Goal: Find specific page/section: Find specific page/section

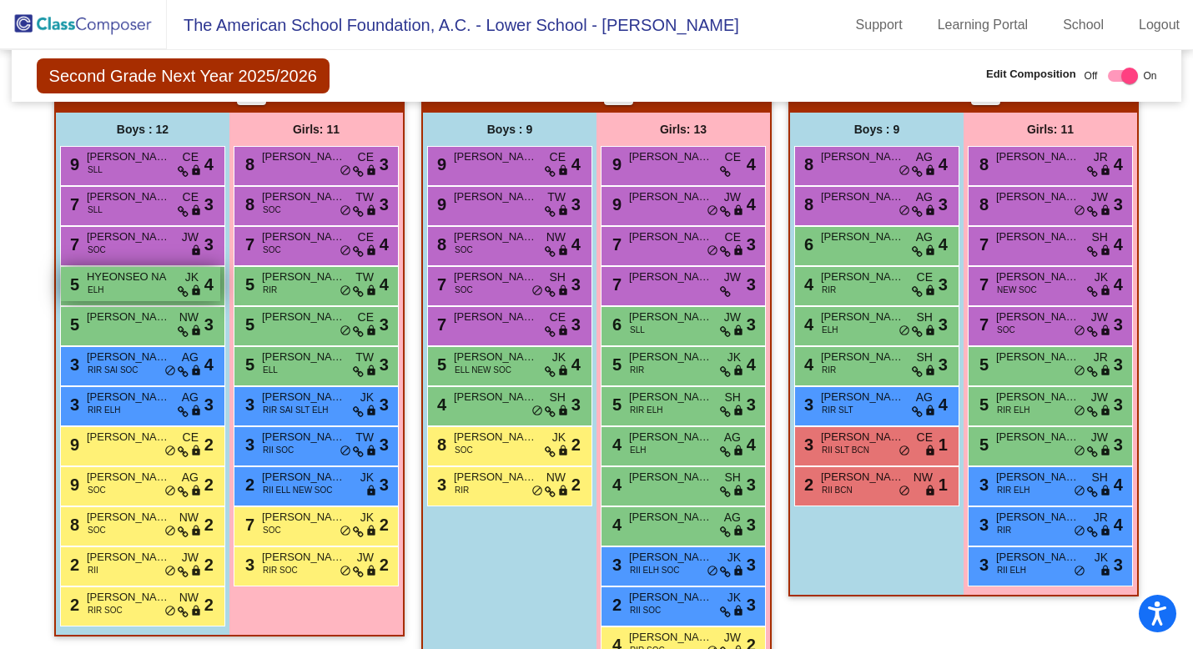
scroll to position [568, 0]
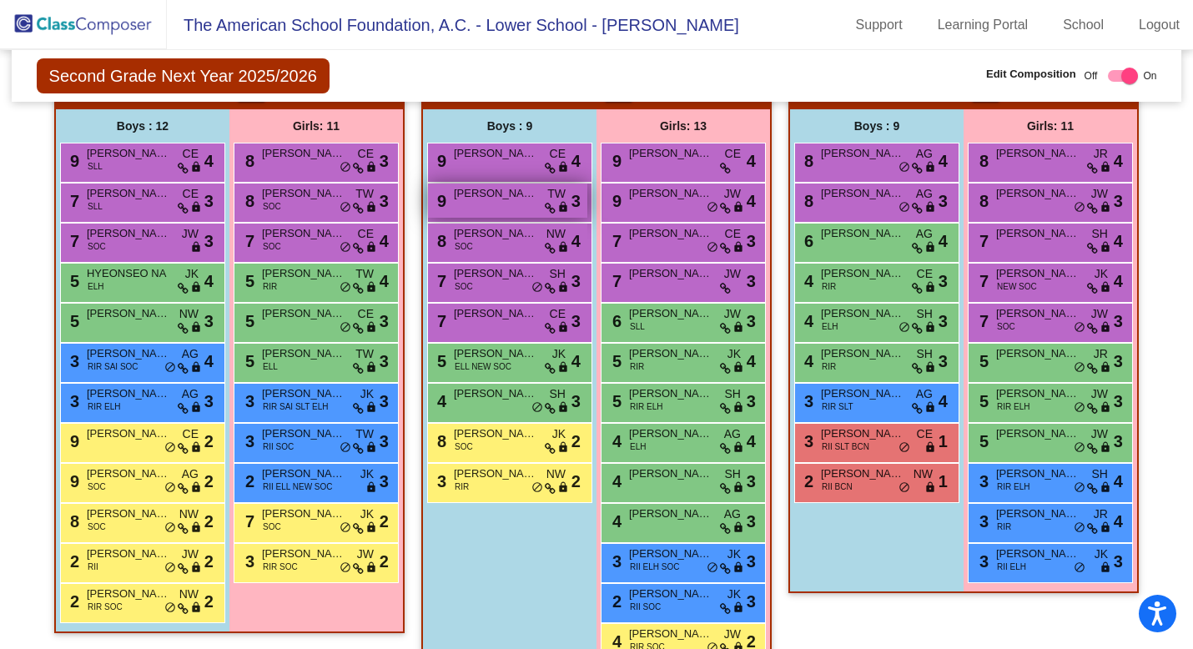
click at [509, 207] on div "9 [PERSON_NAME] TW lock do_not_disturb_alt 3" at bounding box center [507, 201] width 159 height 34
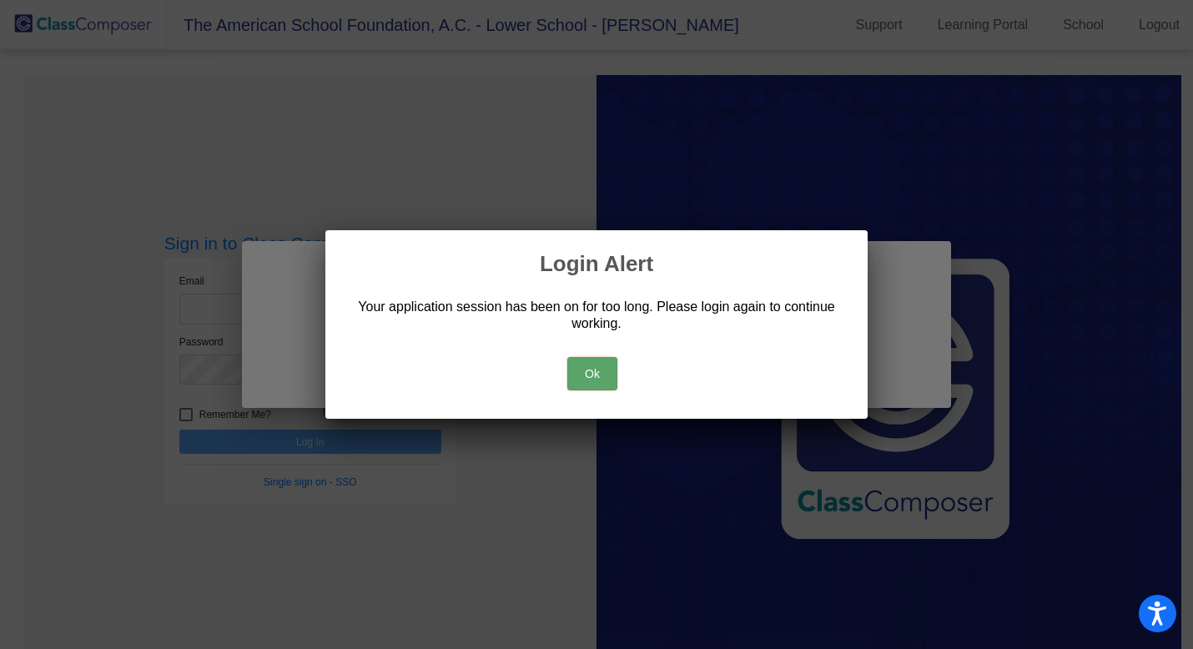
click at [581, 376] on button "Ok" at bounding box center [593, 373] width 50 height 33
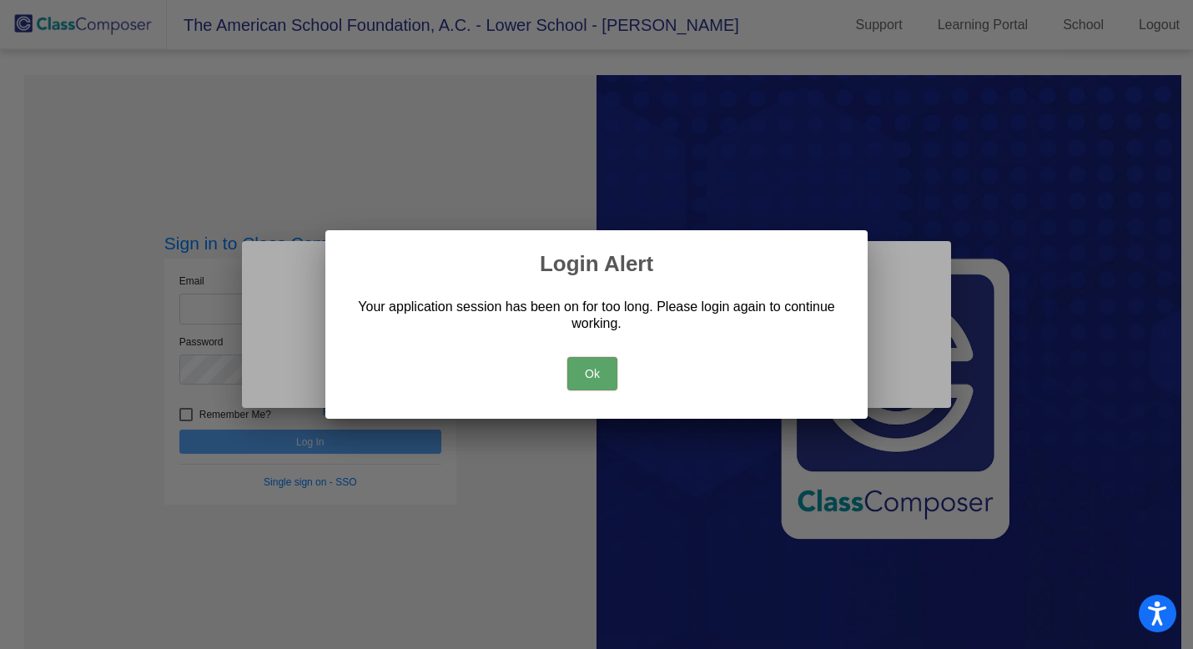
click at [596, 375] on button "Ok" at bounding box center [593, 373] width 50 height 33
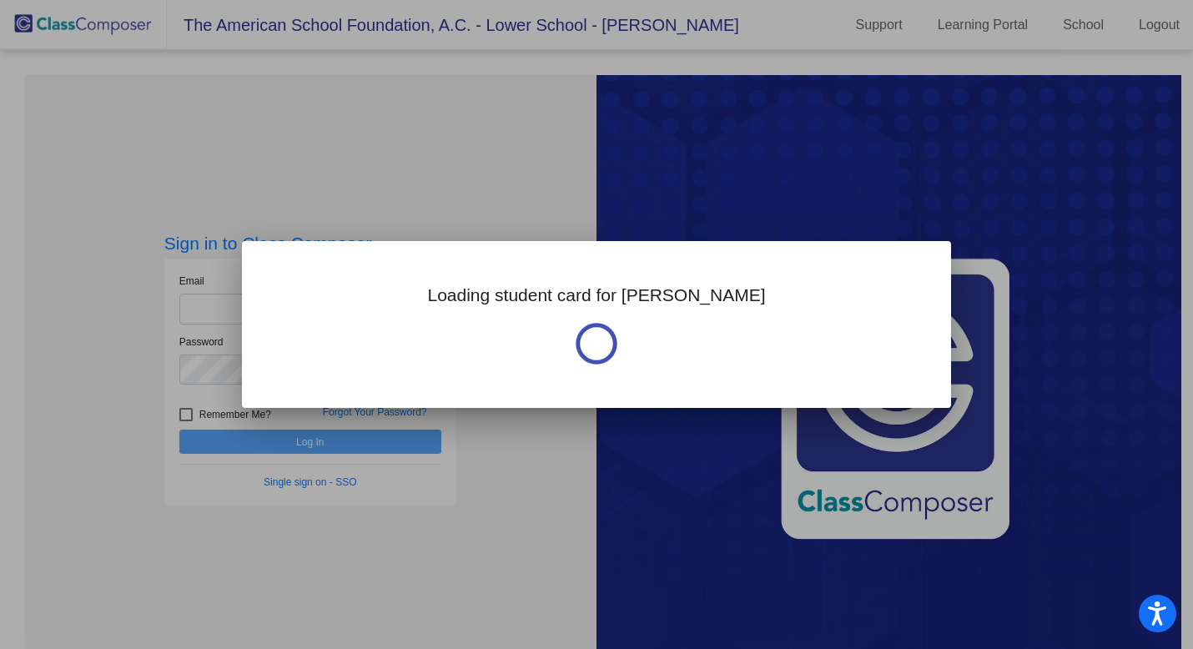
click at [171, 290] on div at bounding box center [596, 324] width 1193 height 649
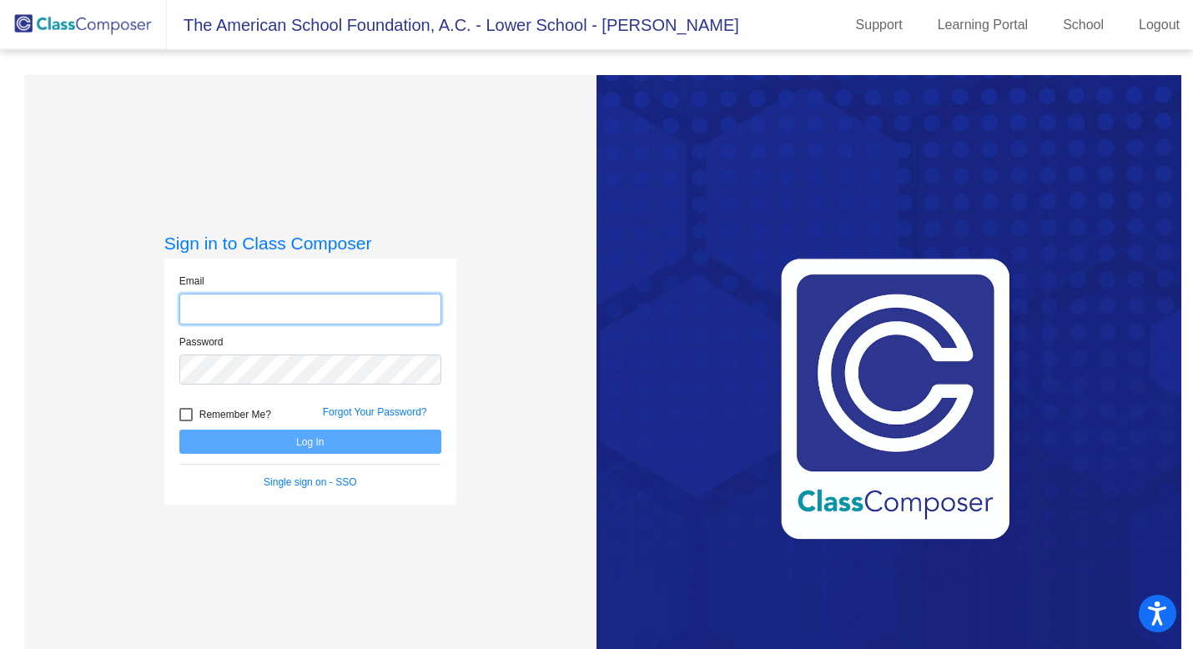
click at [282, 302] on input "email" at bounding box center [310, 309] width 262 height 31
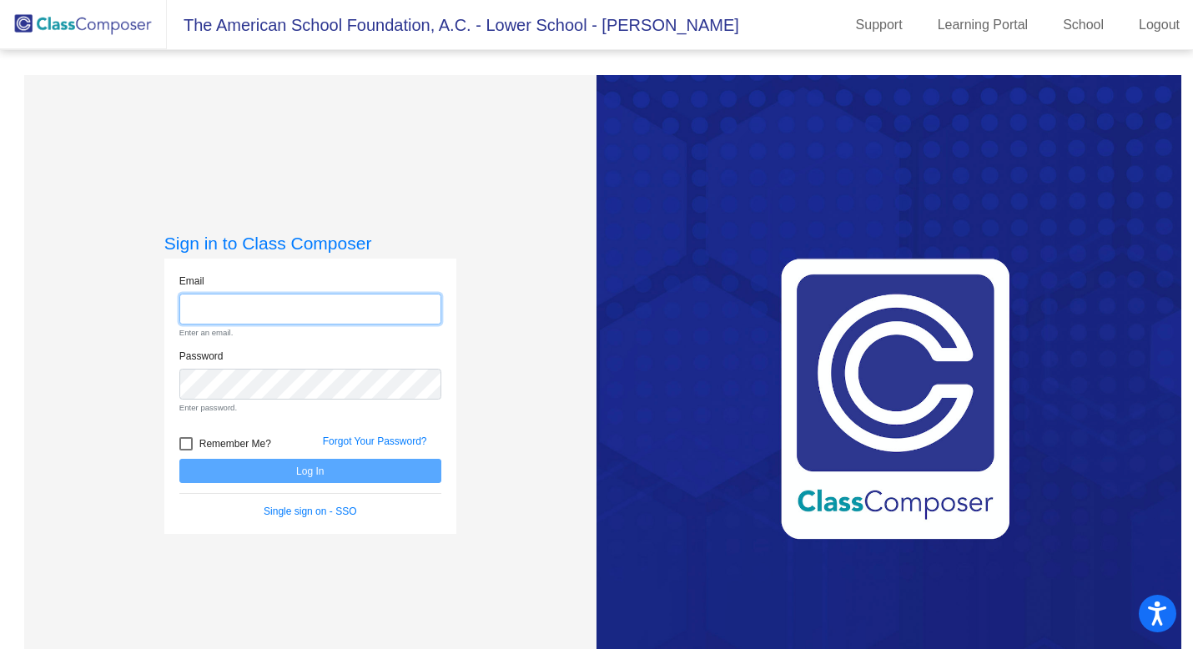
type input "[EMAIL_ADDRESS][DOMAIN_NAME]"
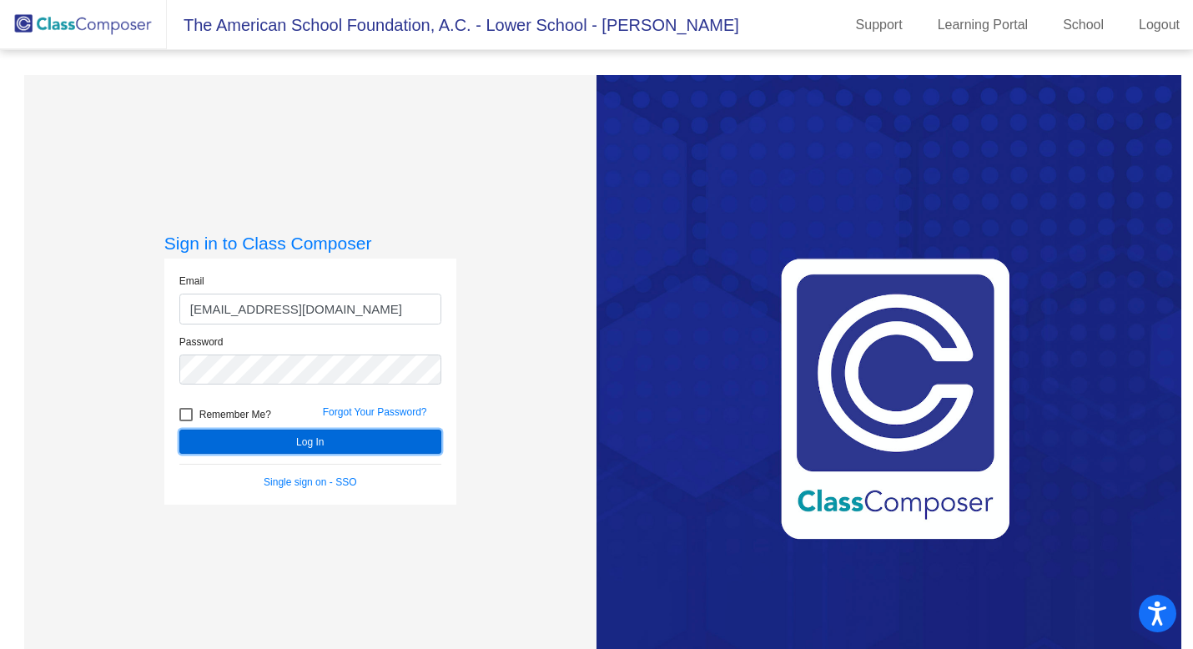
click at [336, 451] on button "Log In" at bounding box center [310, 442] width 262 height 24
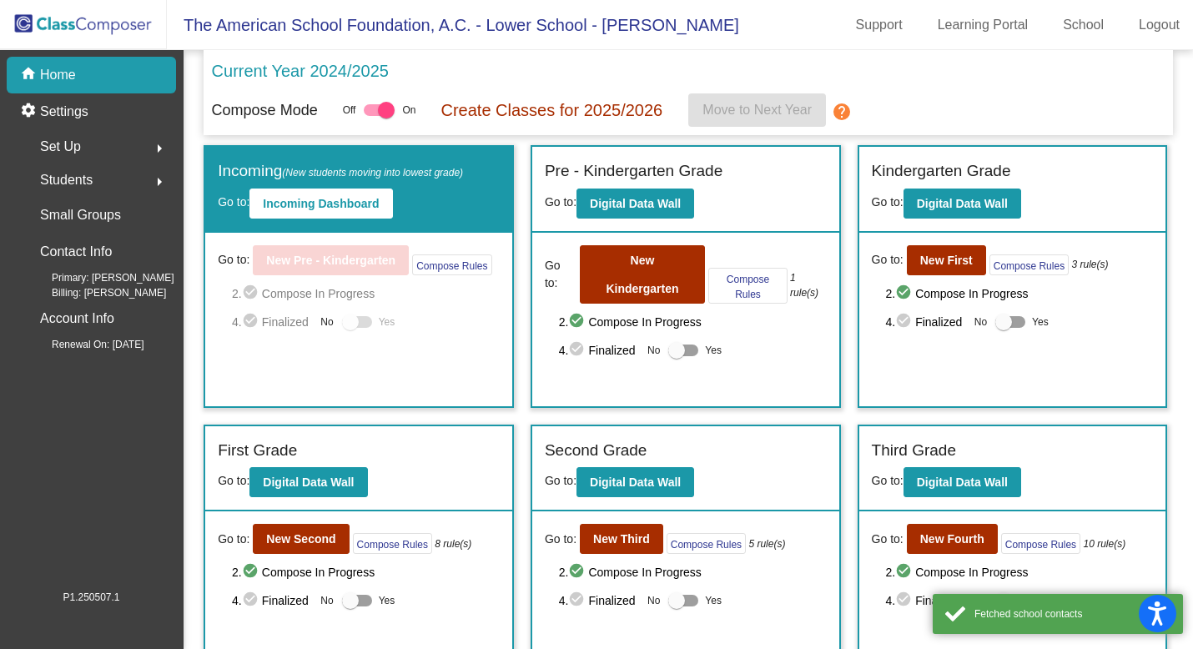
click at [900, 328] on mat-icon "check_circle" at bounding box center [906, 322] width 20 height 20
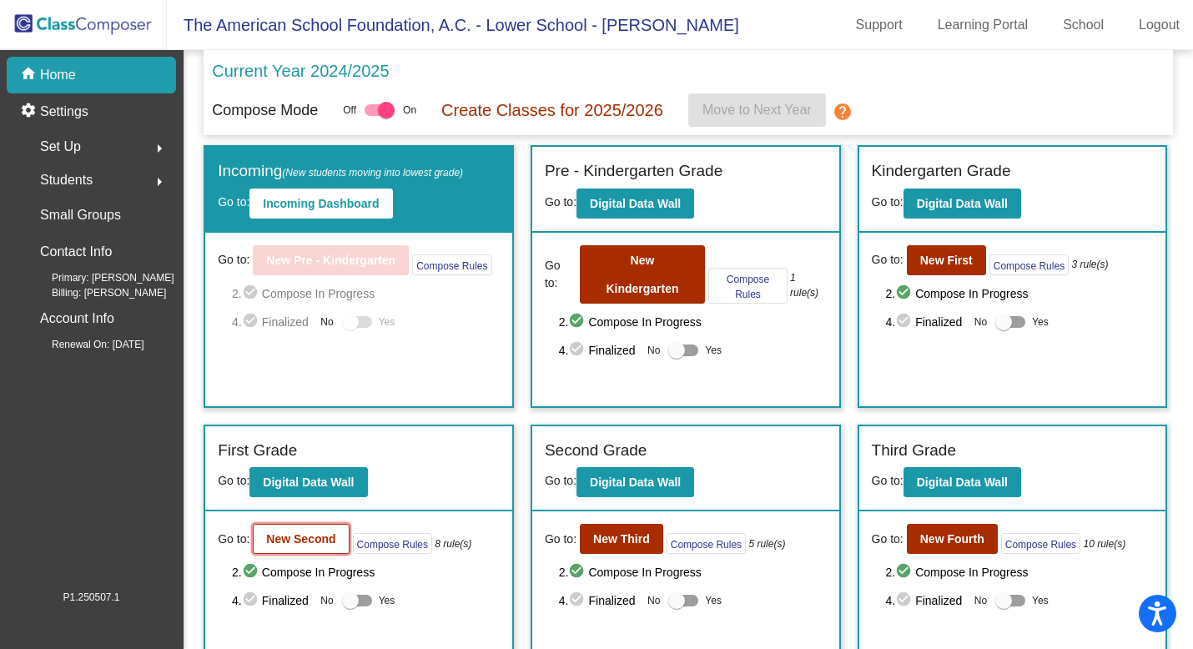
click at [294, 486] on b "New Second" at bounding box center [300, 538] width 69 height 13
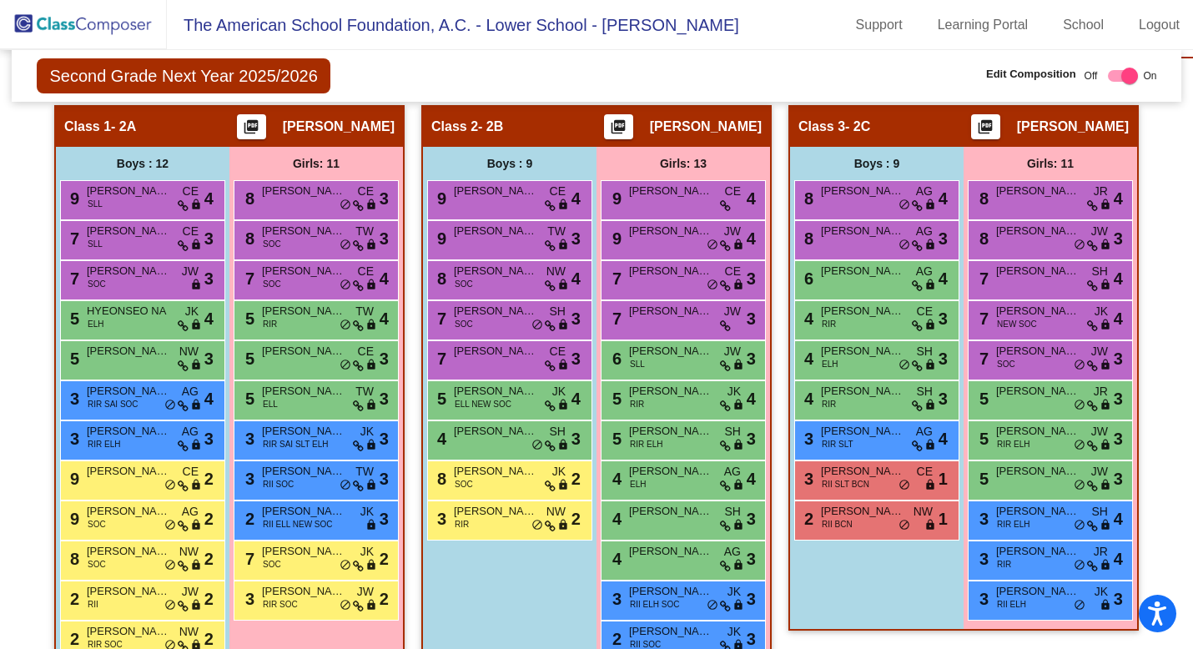
scroll to position [527, 0]
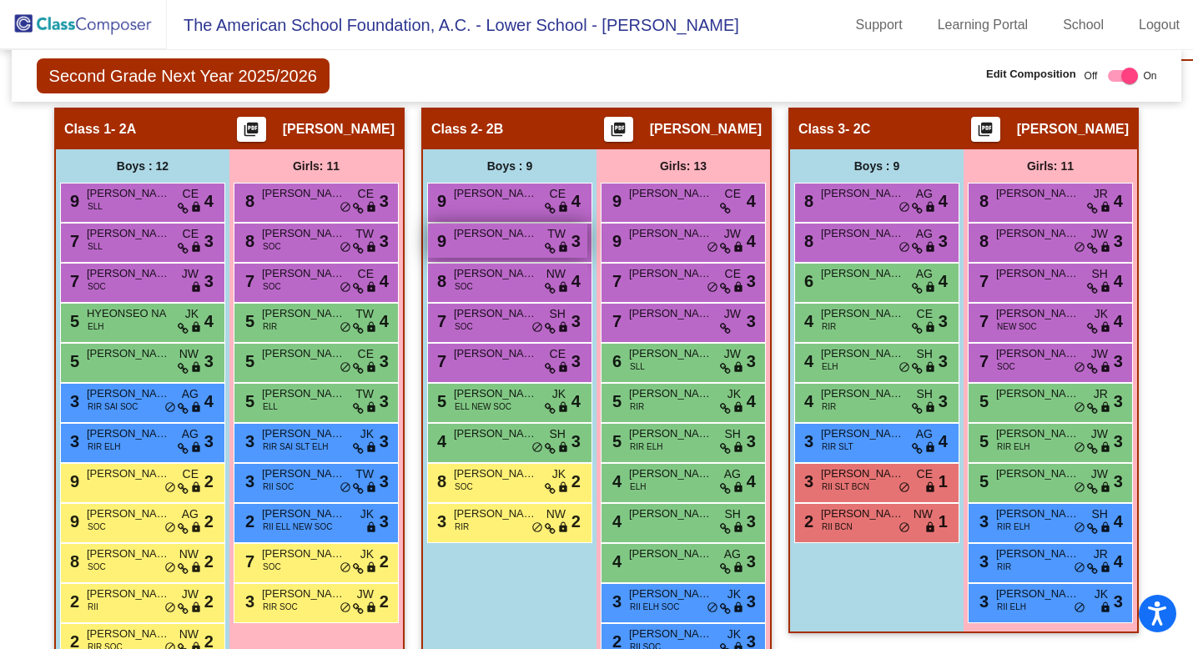
click at [502, 246] on div "9 [PERSON_NAME] TW lock do_not_disturb_alt 3" at bounding box center [507, 241] width 159 height 34
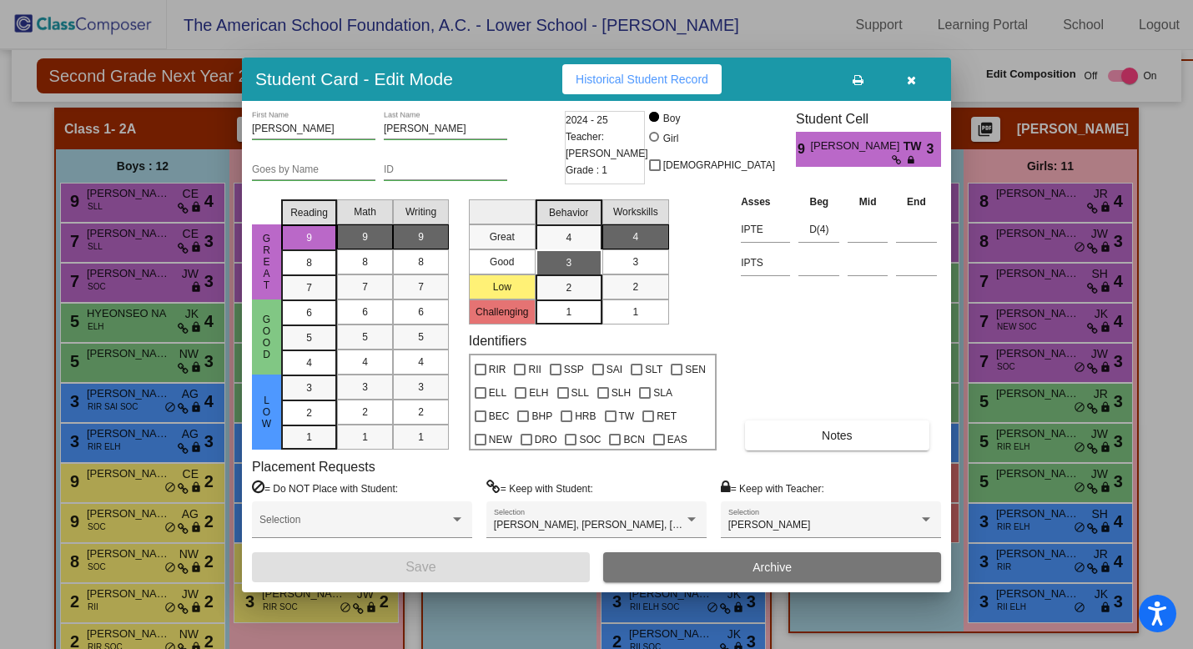
click at [914, 79] on icon "button" at bounding box center [911, 80] width 9 height 12
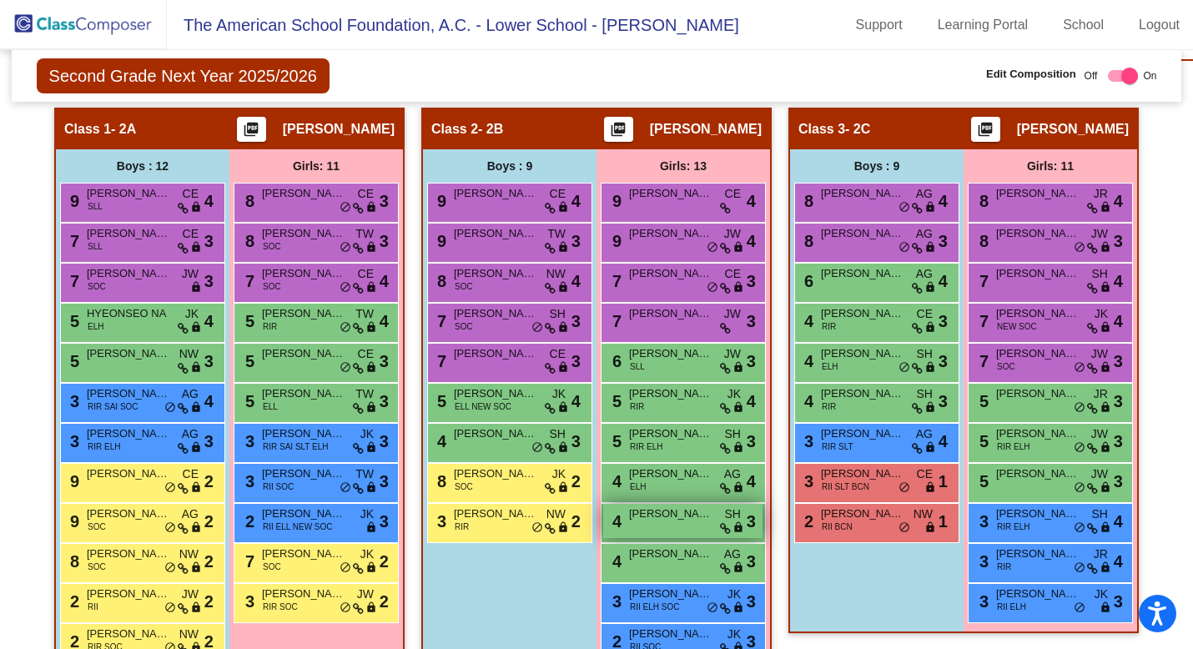
click at [668, 486] on span "[PERSON_NAME]" at bounding box center [670, 514] width 83 height 17
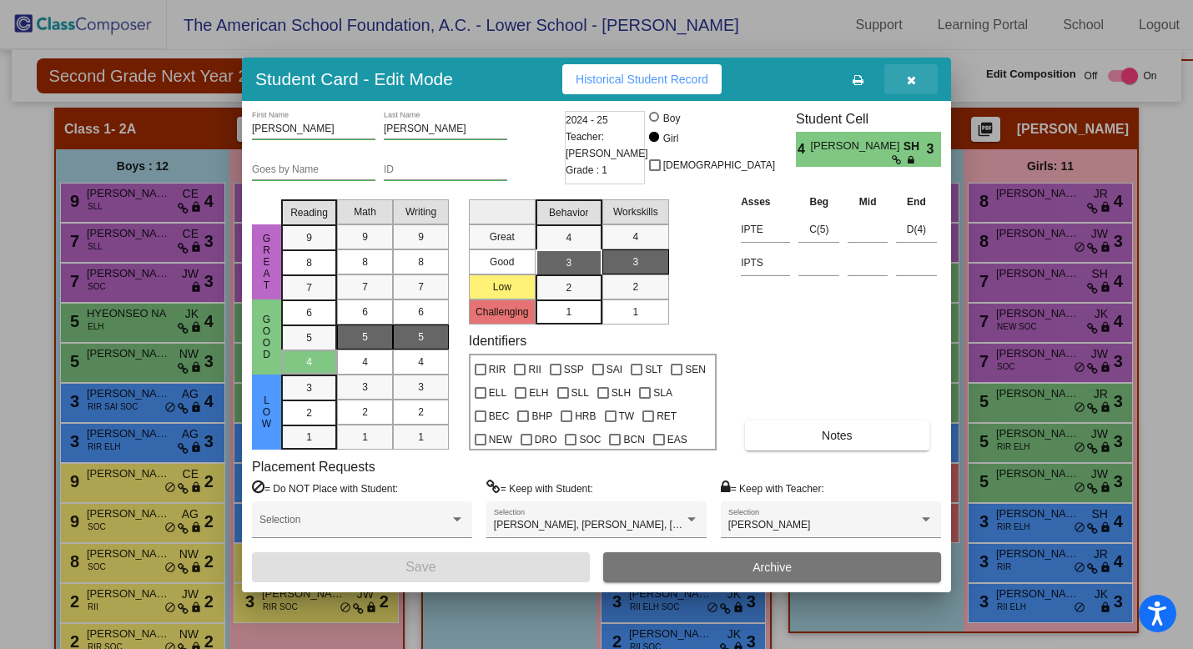
click at [905, 83] on button "button" at bounding box center [911, 79] width 53 height 30
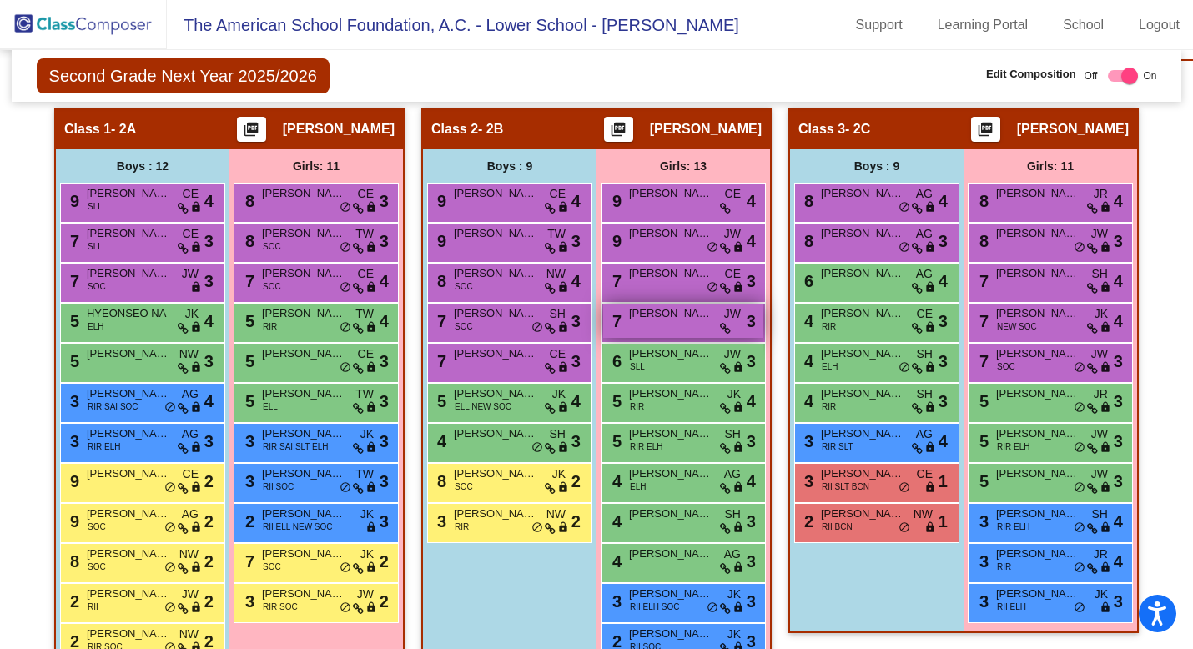
click at [675, 326] on div "7 [PERSON_NAME] [PERSON_NAME] lock do_not_disturb_alt 3" at bounding box center [682, 321] width 159 height 34
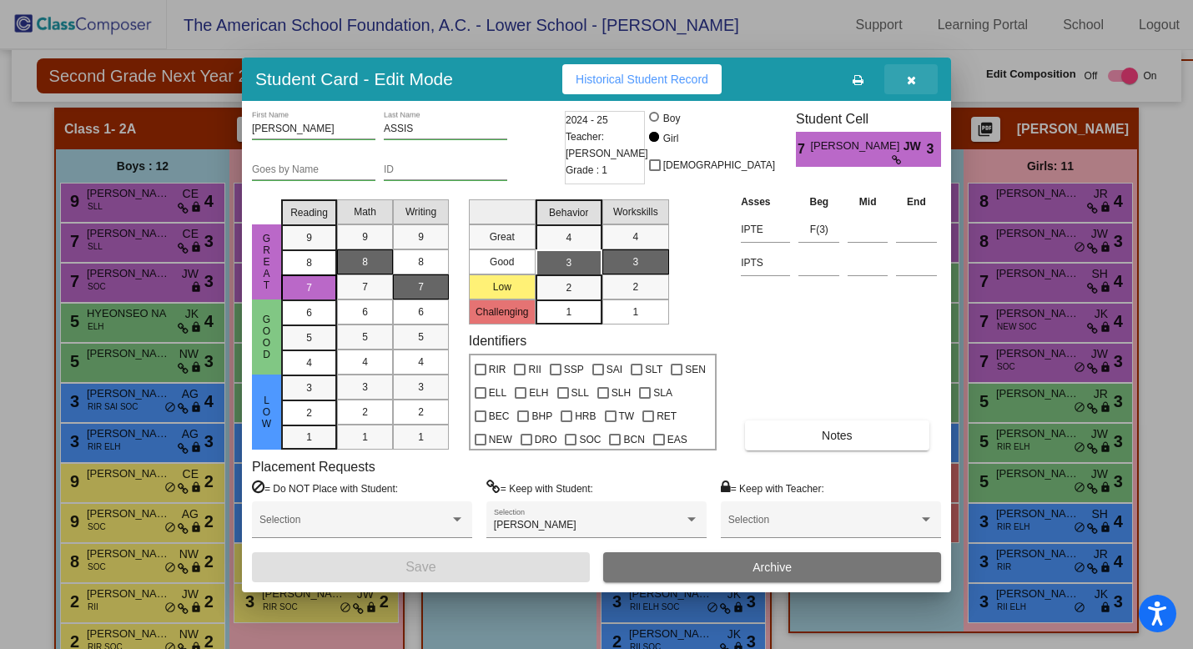
click at [915, 85] on button "button" at bounding box center [911, 79] width 53 height 30
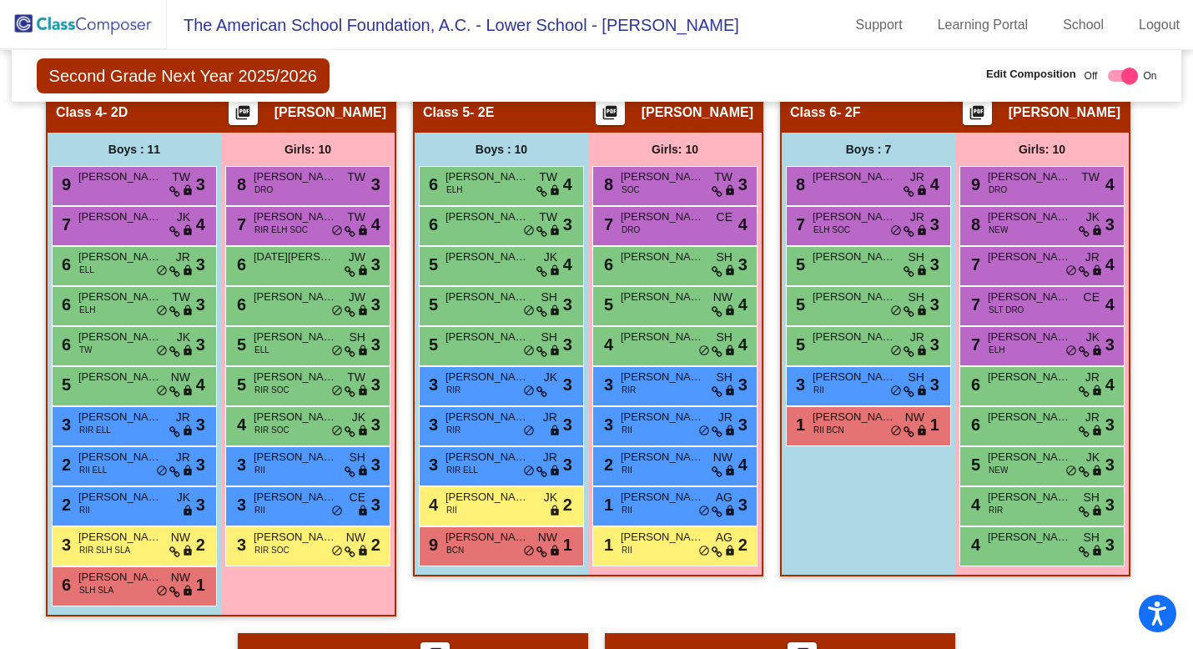
scroll to position [1164, 0]
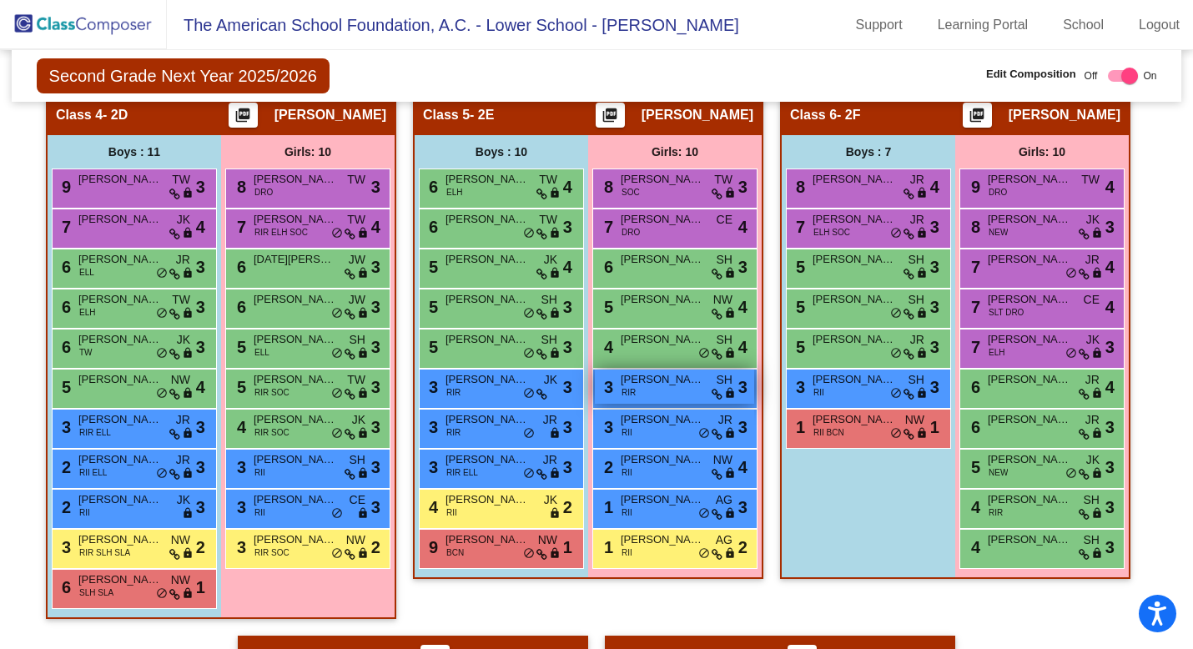
click at [671, 383] on span "[PERSON_NAME]" at bounding box center [662, 379] width 83 height 17
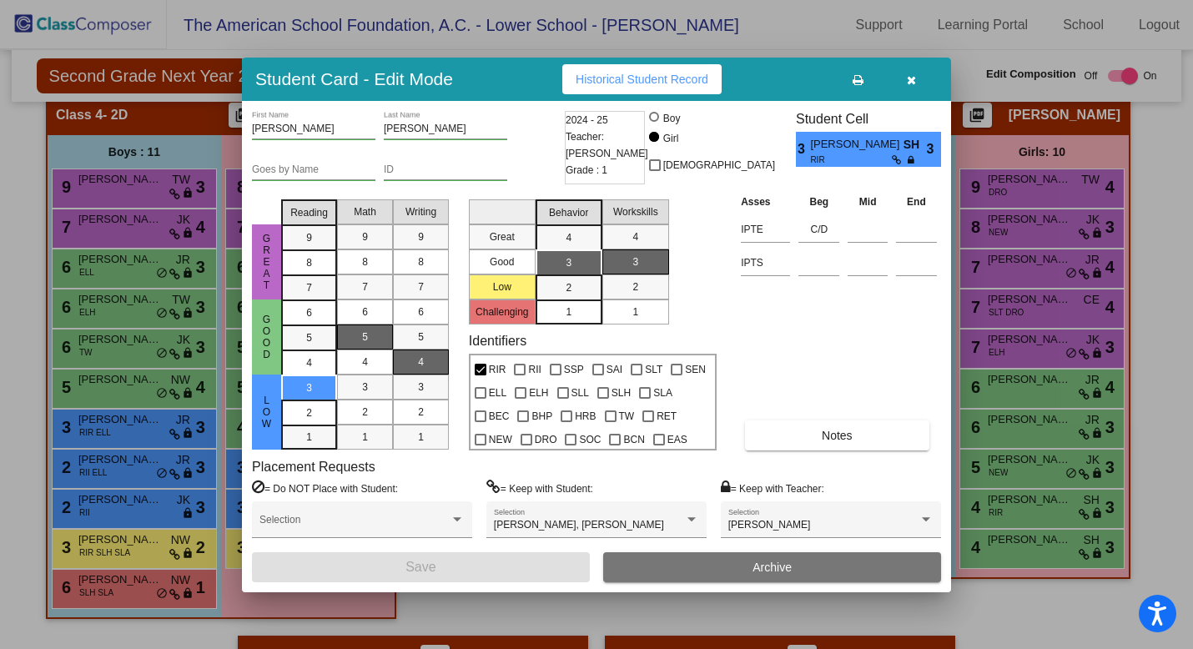
click at [907, 84] on icon "button" at bounding box center [911, 80] width 9 height 12
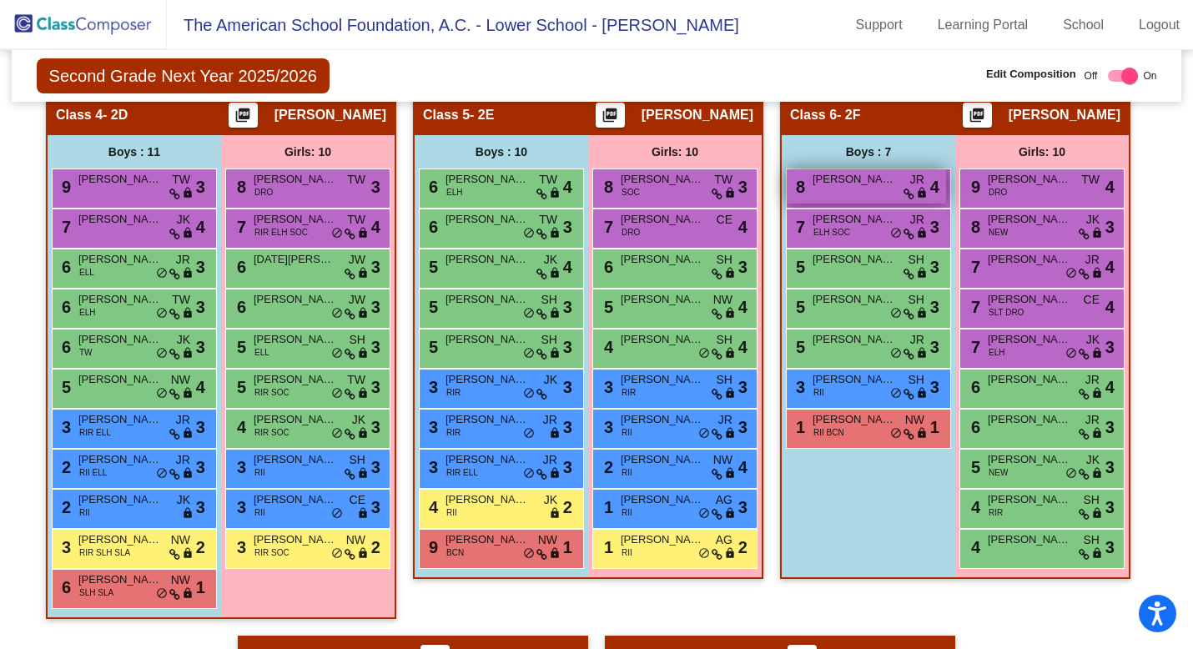
click at [857, 188] on div "8 [PERSON_NAME] lock do_not_disturb_alt 4" at bounding box center [866, 186] width 159 height 34
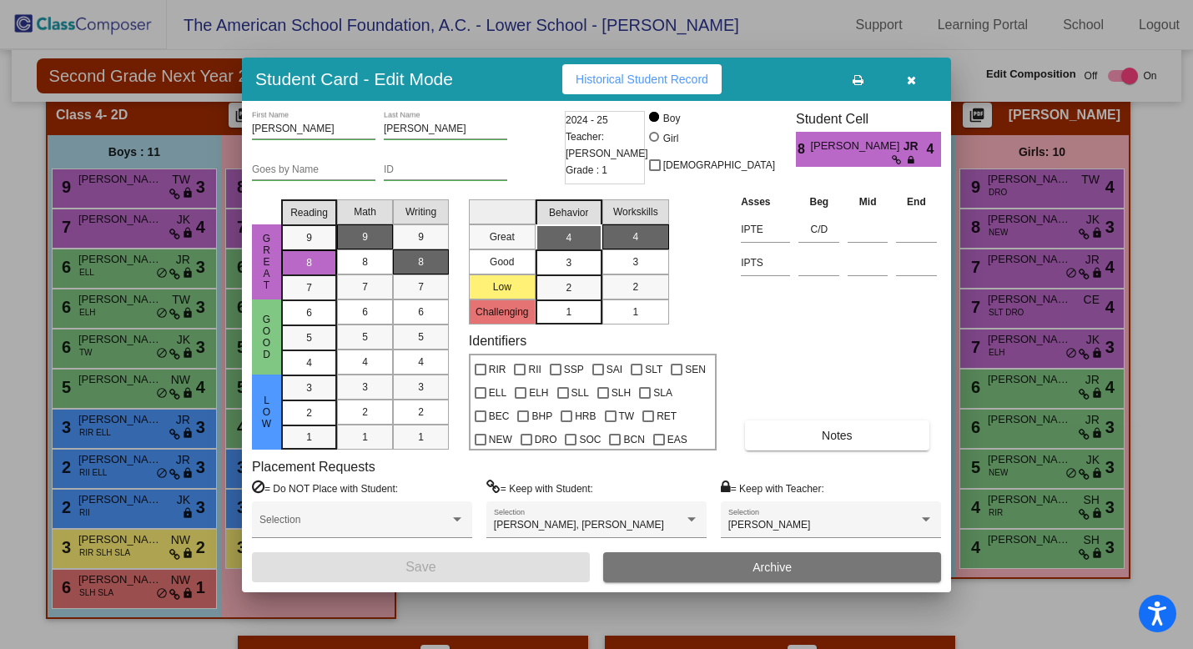
click at [913, 81] on icon "button" at bounding box center [911, 80] width 9 height 12
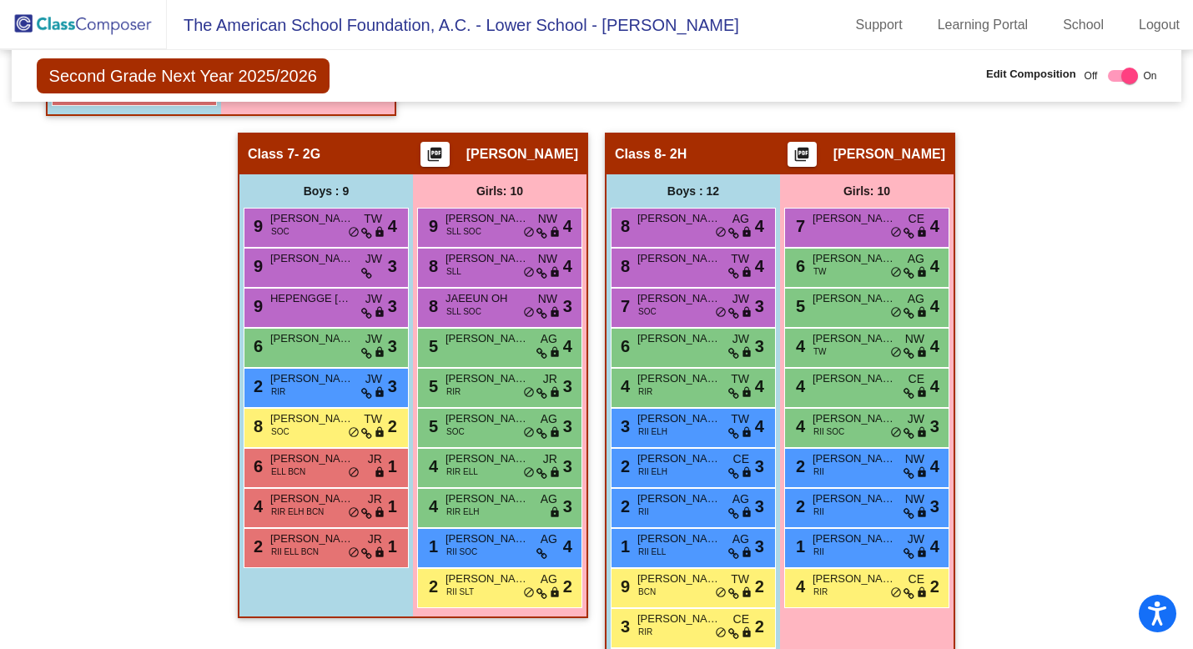
scroll to position [1672, 0]
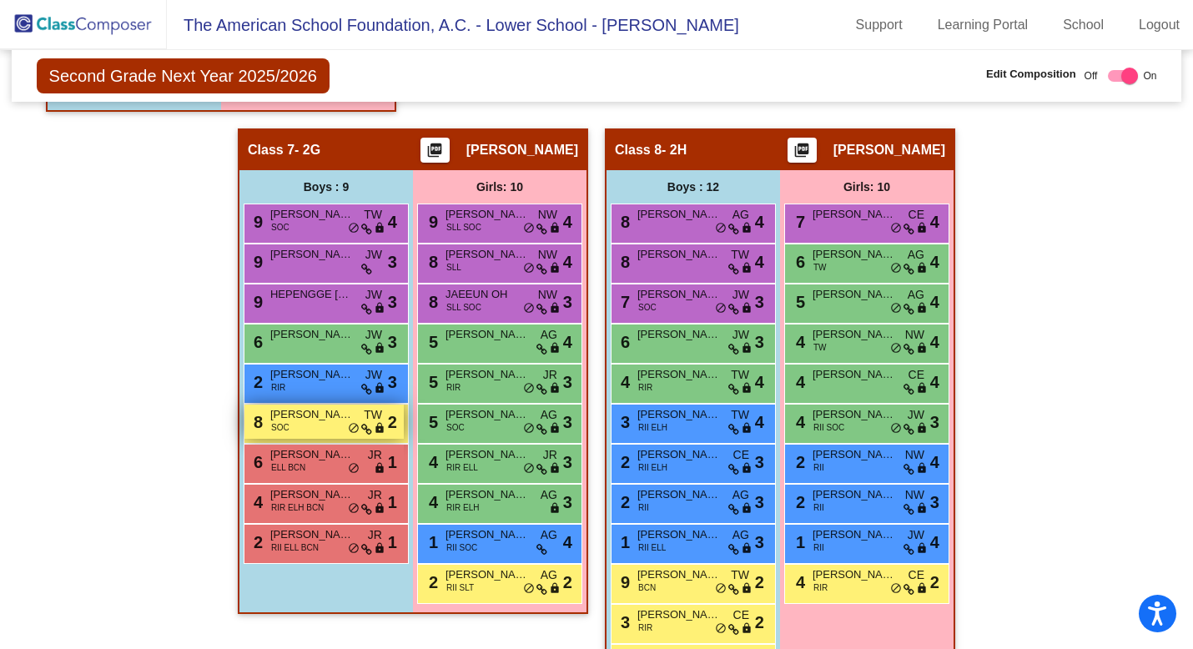
click at [339, 425] on div "8 [PERSON_NAME] SOC TW lock do_not_disturb_alt 2" at bounding box center [324, 422] width 159 height 34
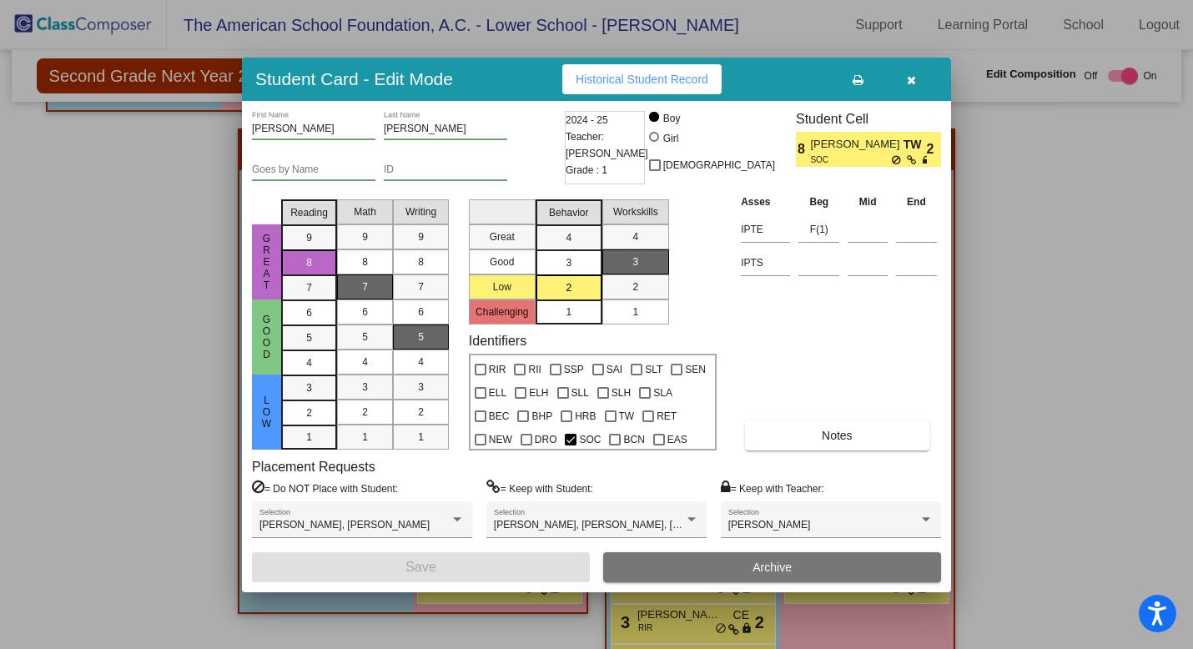
click at [907, 82] on icon "button" at bounding box center [911, 80] width 9 height 12
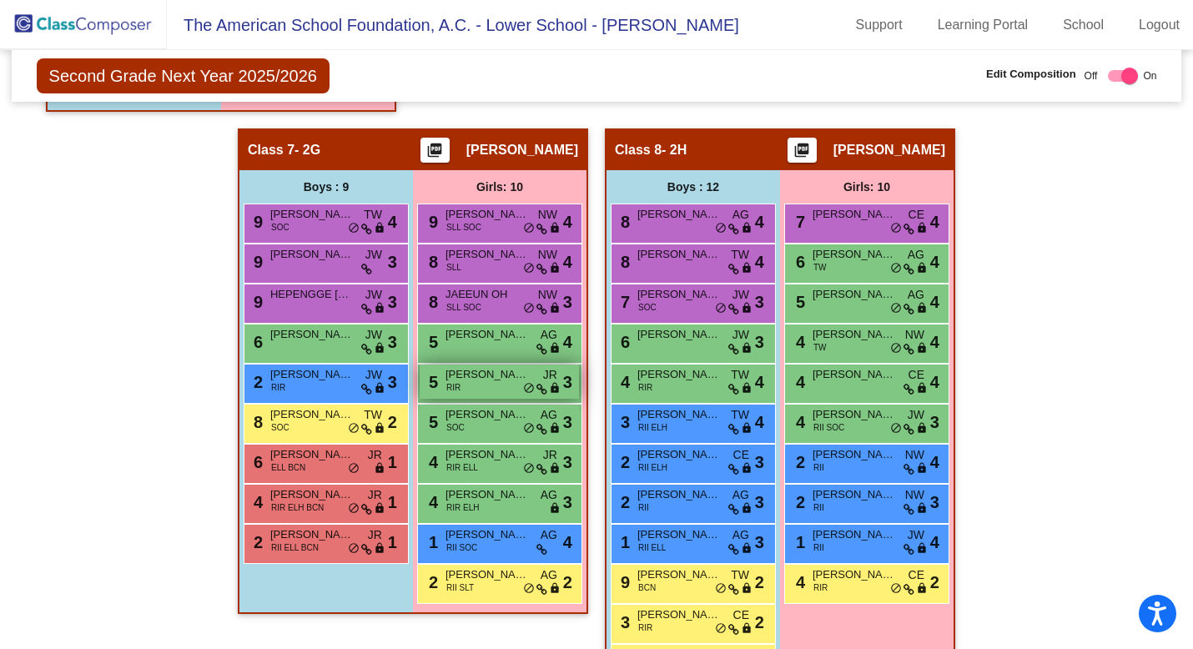
click at [455, 391] on span "RIR" at bounding box center [454, 387] width 14 height 13
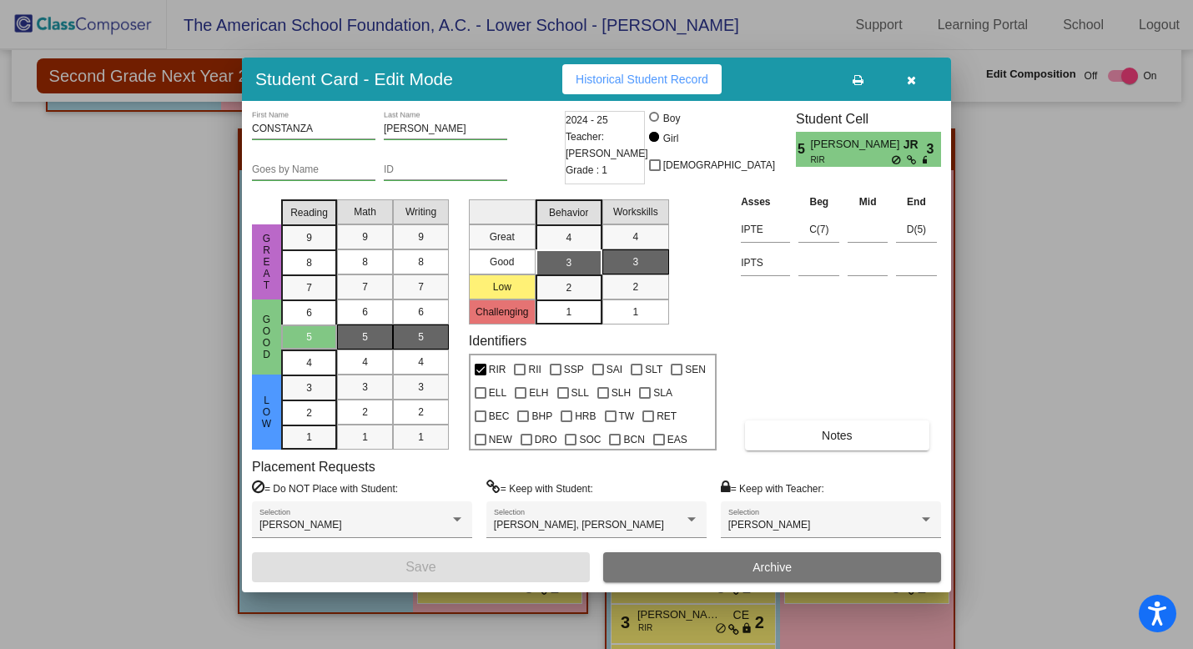
click at [916, 80] on button "button" at bounding box center [911, 79] width 53 height 30
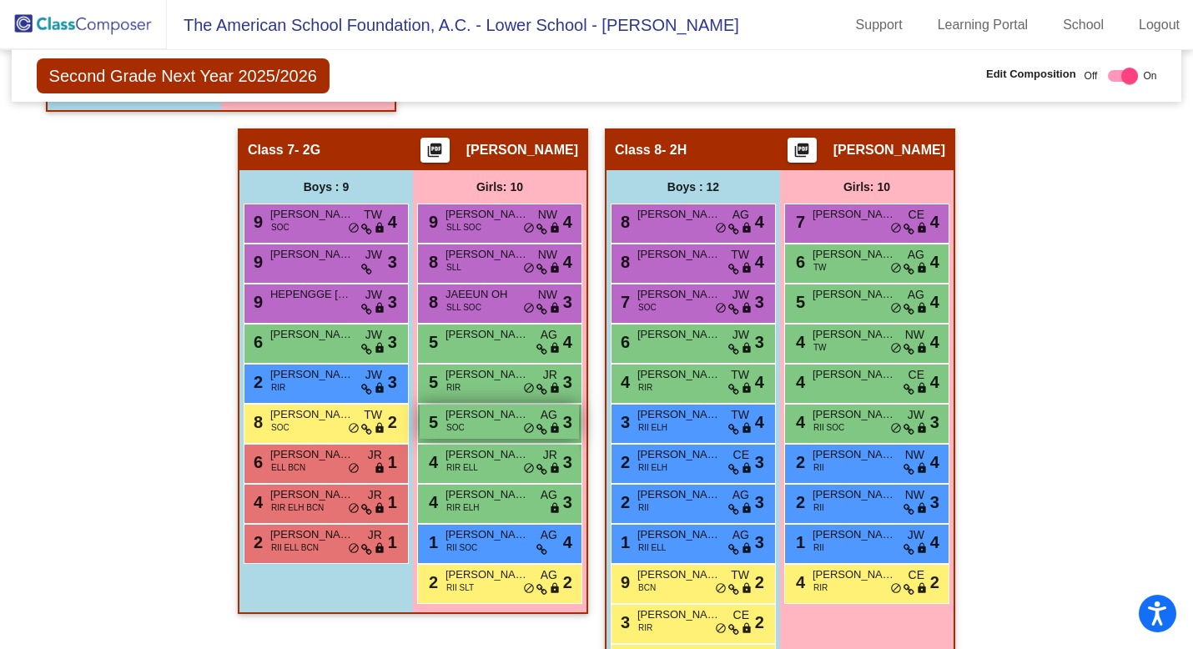
click at [493, 425] on div "5 [PERSON_NAME] SOC AG lock do_not_disturb_alt 3" at bounding box center [499, 422] width 159 height 34
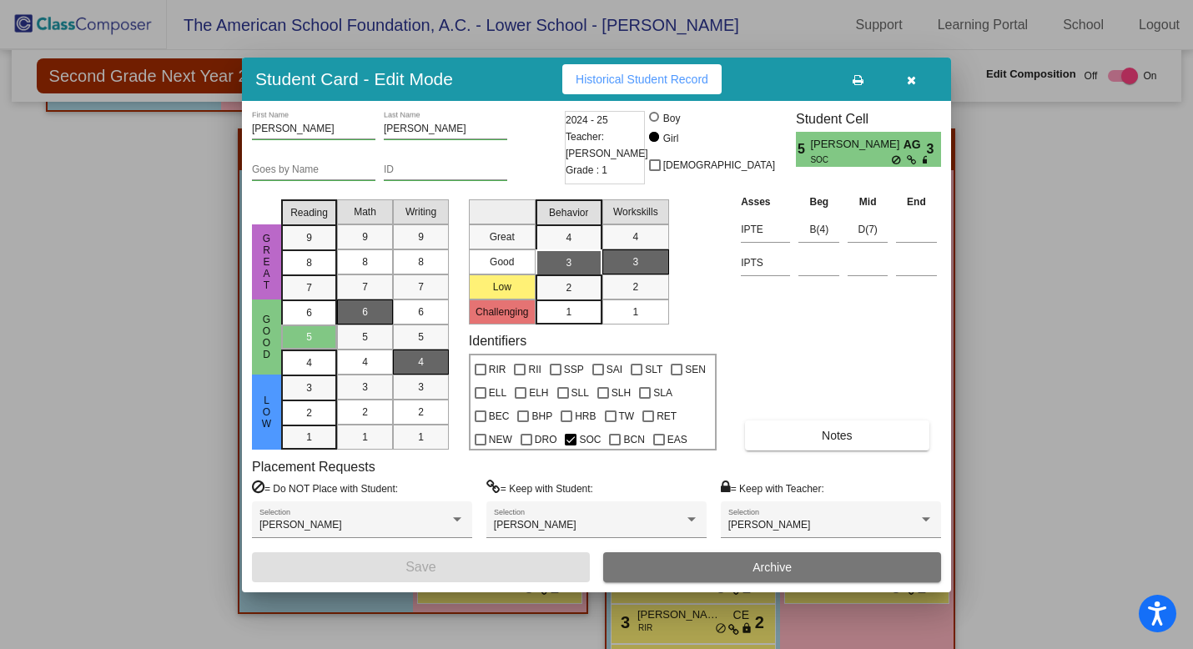
click at [916, 81] on button "button" at bounding box center [911, 79] width 53 height 30
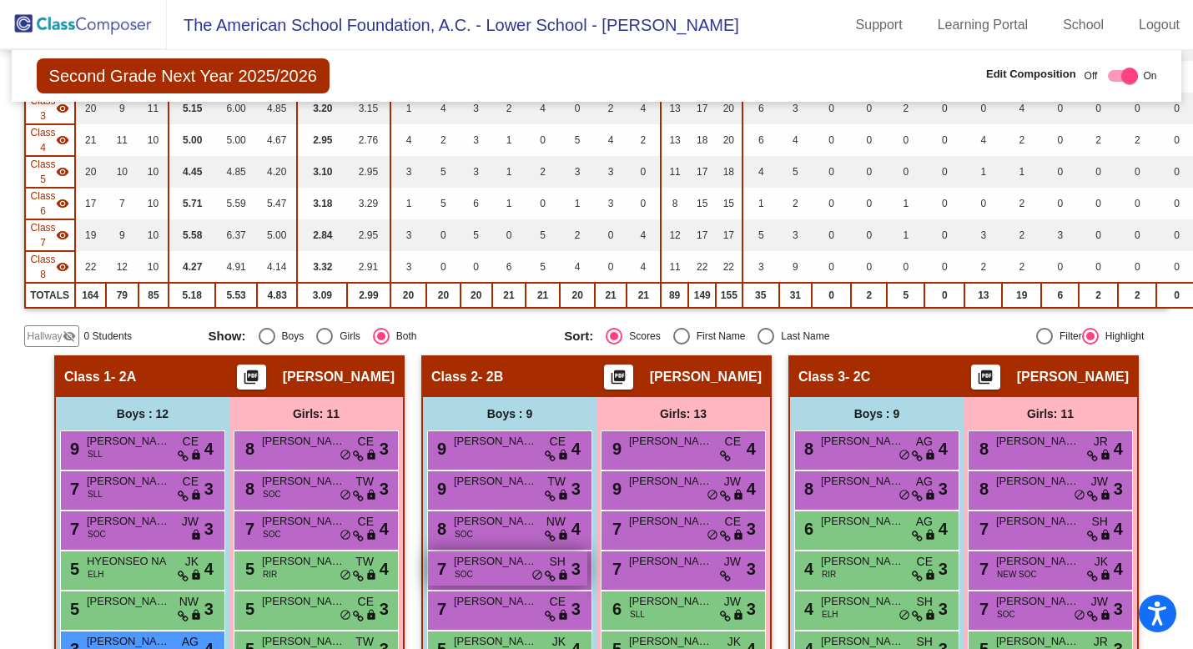
scroll to position [0, 0]
